Goal: Task Accomplishment & Management: Use online tool/utility

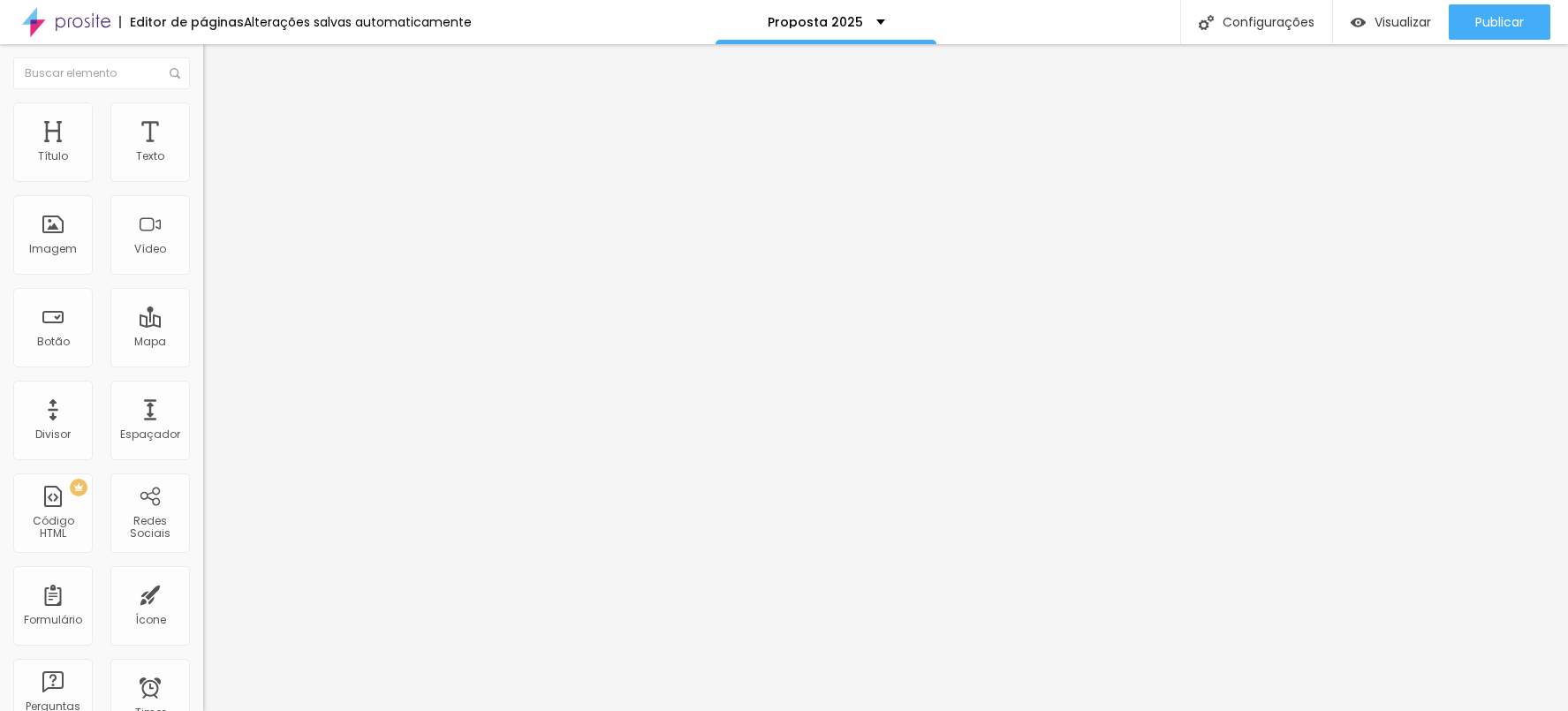
click at [203, 152] on span "Trocar imagem" at bounding box center [251, 144] width 96 height 15
click at [203, 115] on ul "Conteúdo Estilo Avançado" at bounding box center [304, 111] width 203 height 53
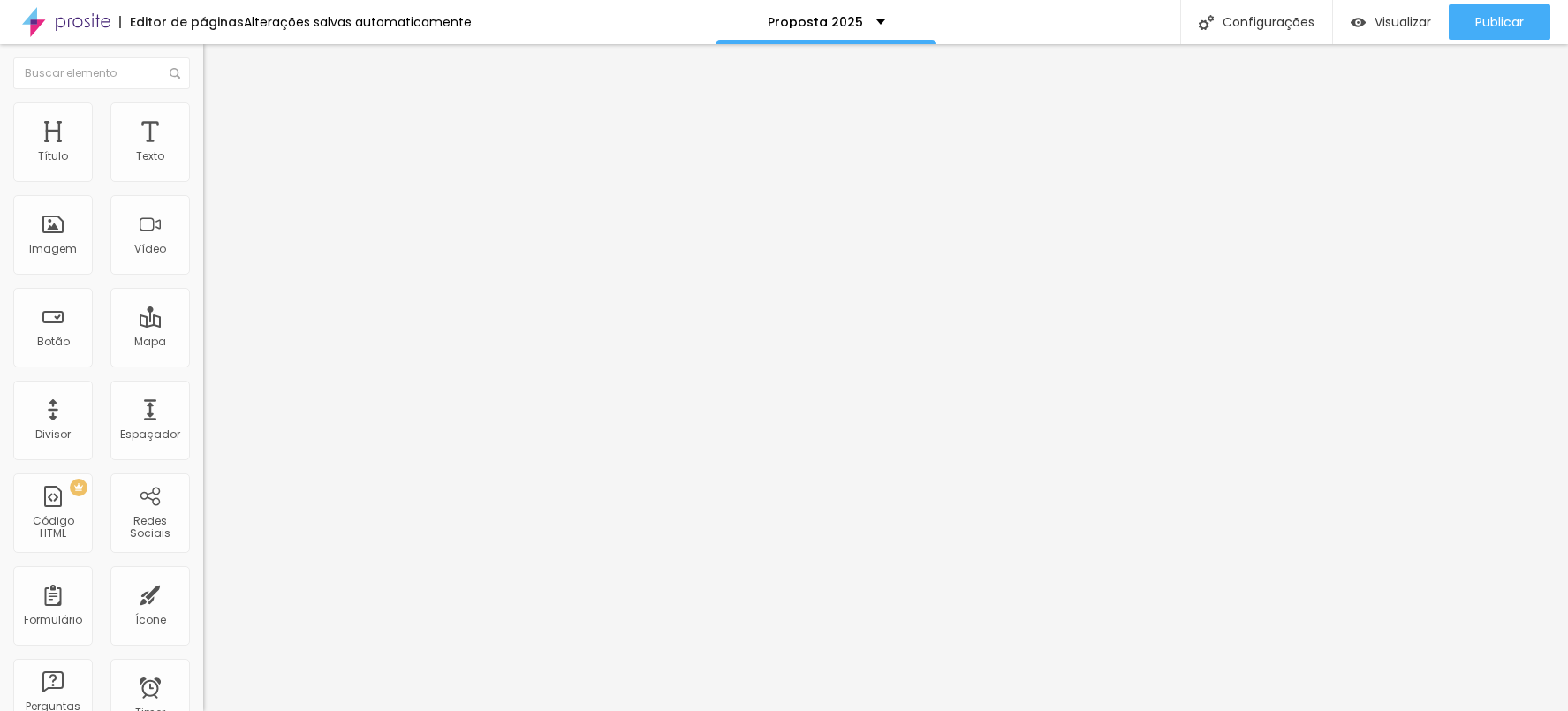
click at [203, 163] on div "Modo Encaixotado Encaixotado Completo" at bounding box center [304, 162] width 203 height 49
click at [203, 100] on li "Conteúdo" at bounding box center [304, 93] width 203 height 18
click at [203, 102] on li "Conteúdo" at bounding box center [304, 93] width 203 height 18
click at [203, 149] on div "Modo" at bounding box center [304, 143] width 203 height 11
click at [203, 102] on li "Conteúdo" at bounding box center [304, 93] width 203 height 18
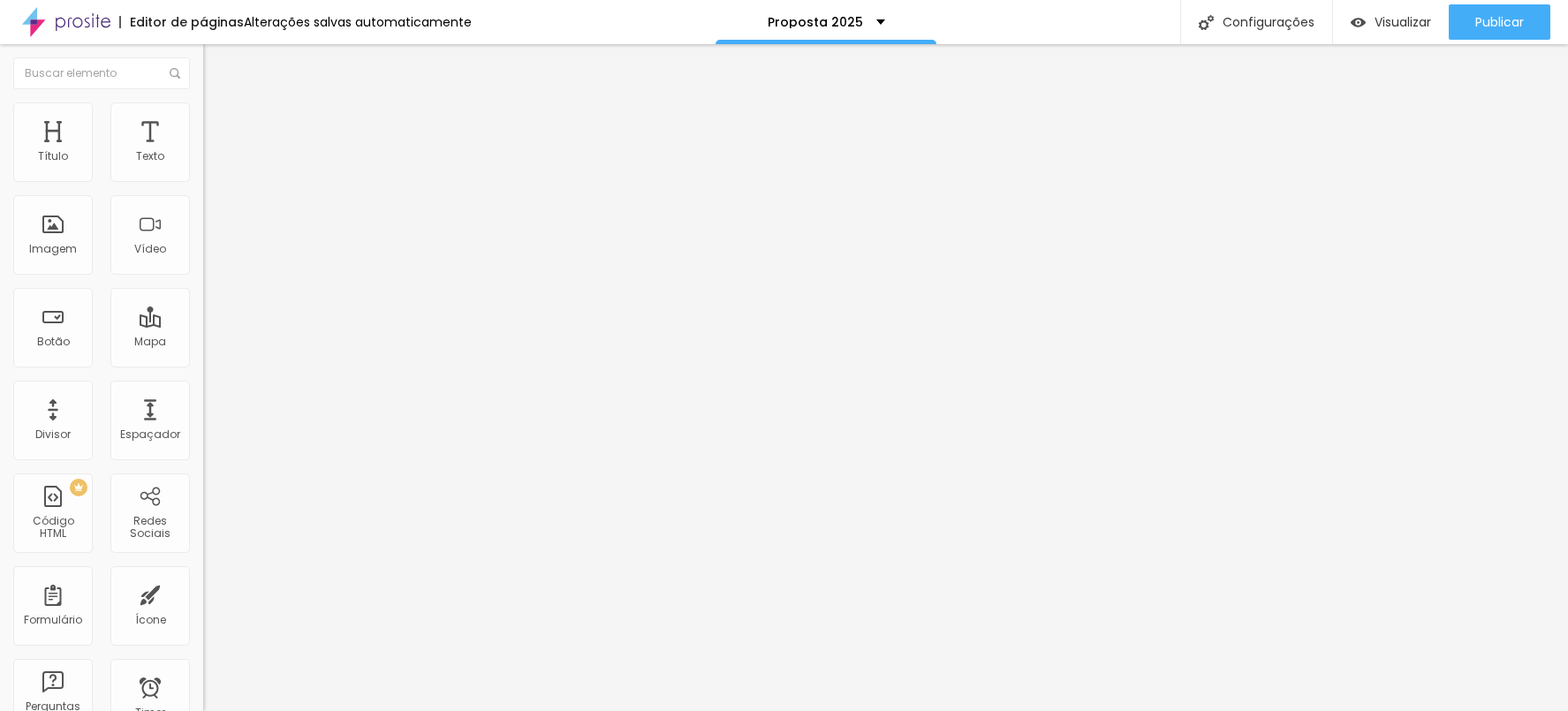
click at [203, 120] on ul "Conteúdo Estilo Avançado" at bounding box center [304, 111] width 203 height 53
click at [203, 118] on li "Estilo" at bounding box center [304, 111] width 203 height 18
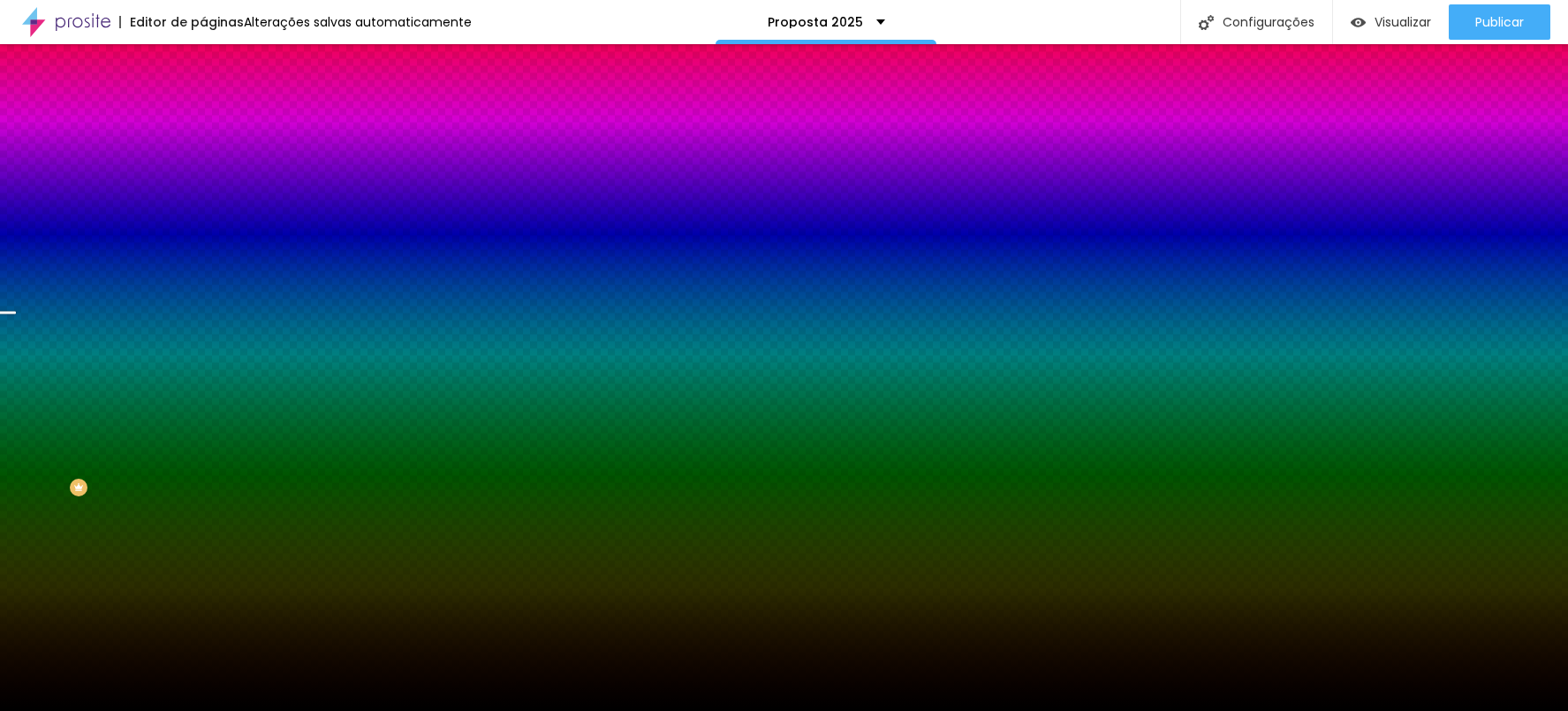
click at [203, 162] on span "Trocar imagem" at bounding box center [251, 155] width 96 height 15
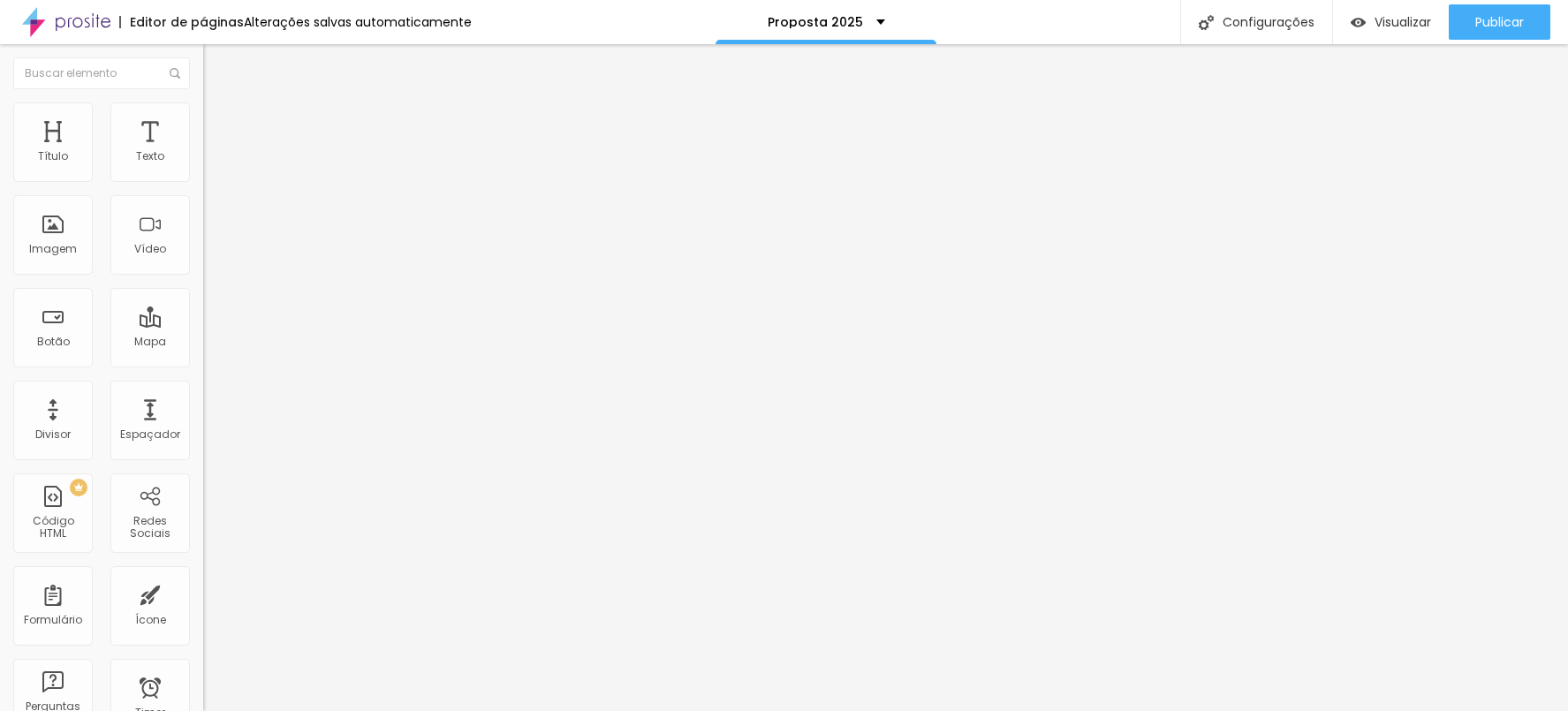
click at [203, 115] on li "Estilo" at bounding box center [304, 111] width 203 height 18
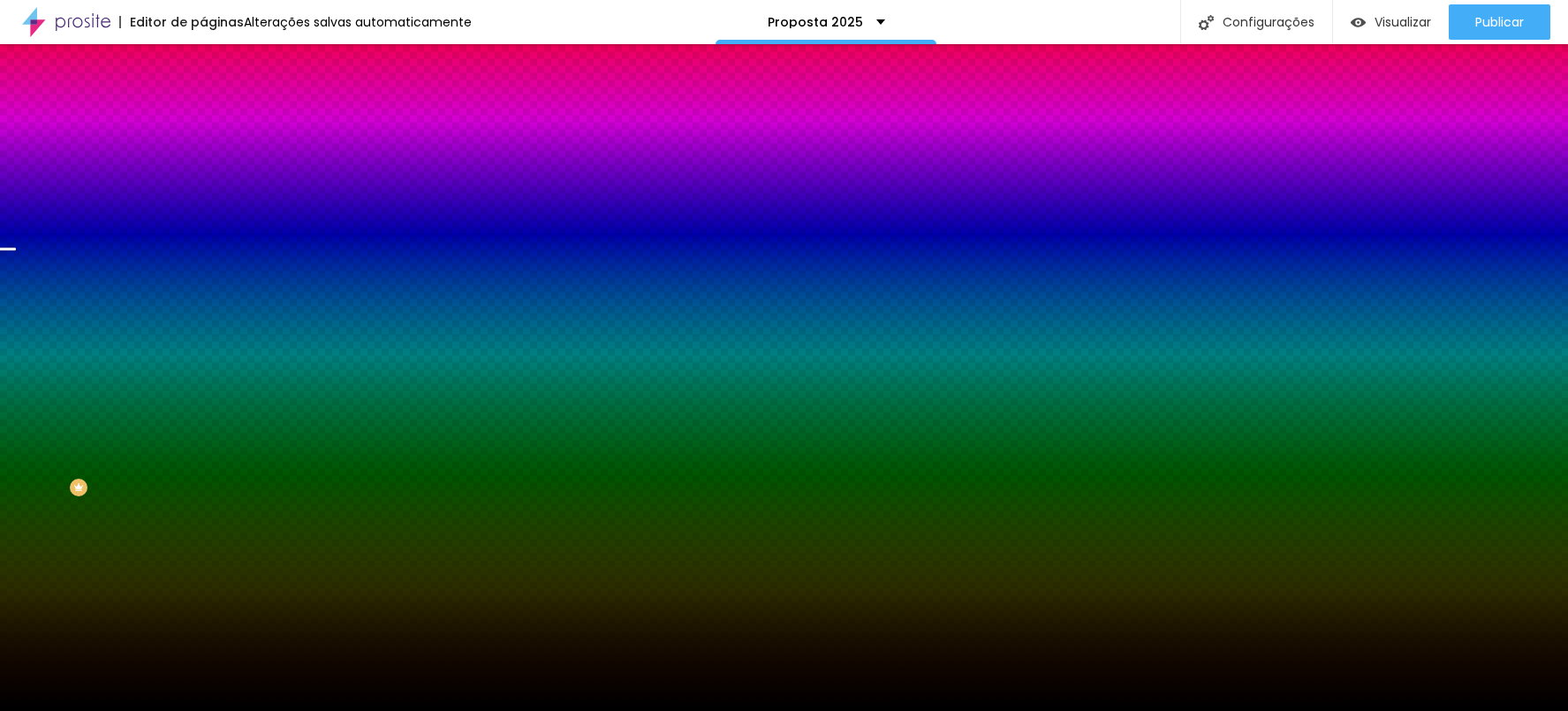
click at [203, 162] on span "Trocar imagem" at bounding box center [251, 155] width 96 height 15
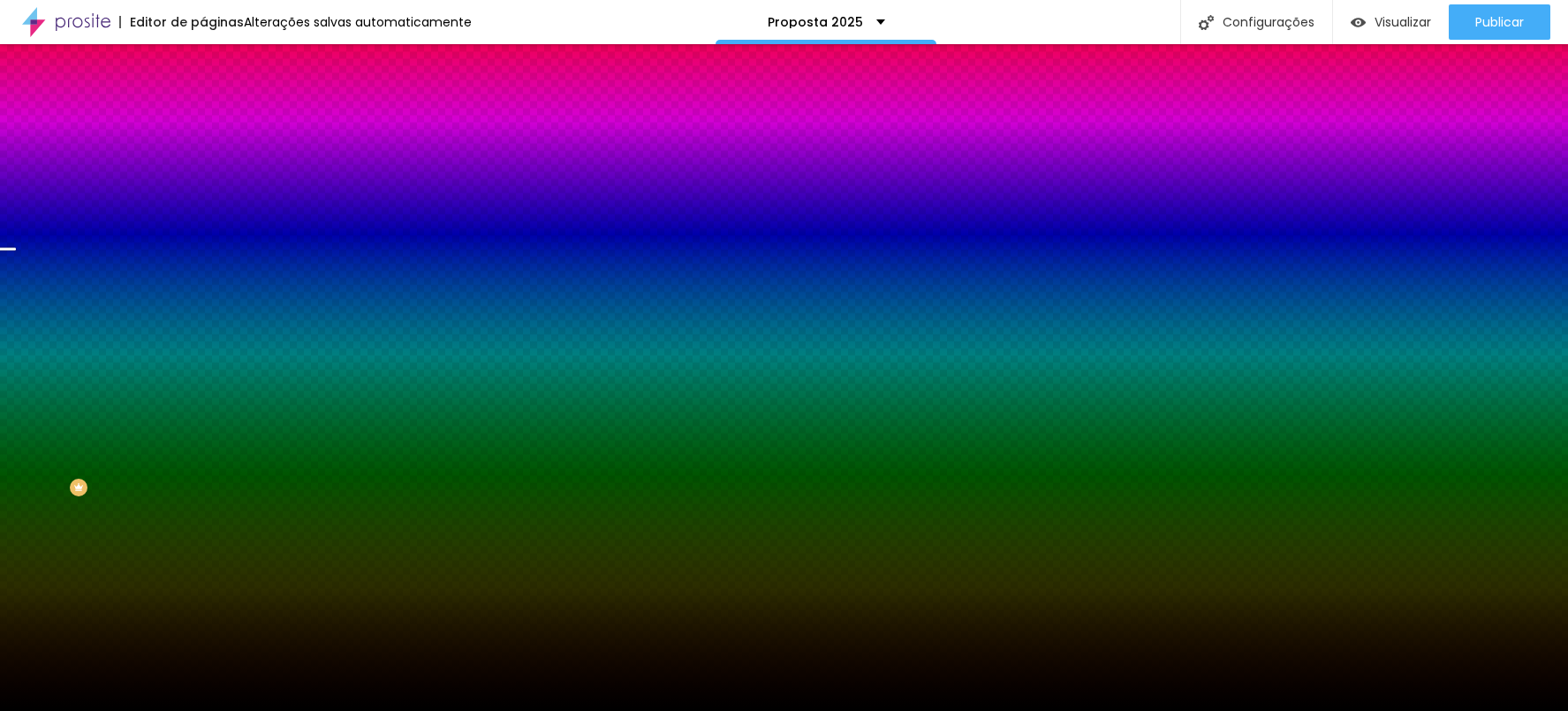
click at [203, 514] on div "Editar Seção Conteúdo Estilo Avançado Imagem de fundo Trocar imagem Efeito da I…" at bounding box center [304, 377] width 203 height 667
click at [219, 104] on span "Conteúdo" at bounding box center [246, 96] width 54 height 15
